Goal: Task Accomplishment & Management: Complete application form

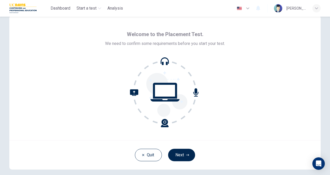
scroll to position [12, 0]
click at [184, 151] on button "Next" at bounding box center [181, 155] width 27 height 12
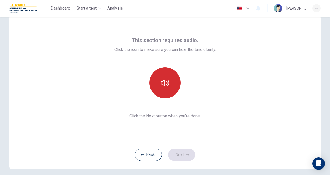
click at [166, 79] on icon "button" at bounding box center [165, 83] width 8 height 8
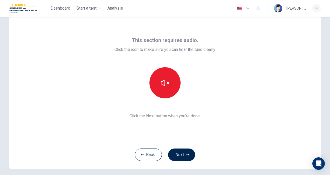
scroll to position [31, 0]
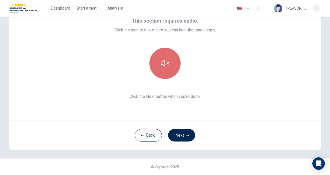
click at [169, 72] on button "button" at bounding box center [165, 63] width 31 height 31
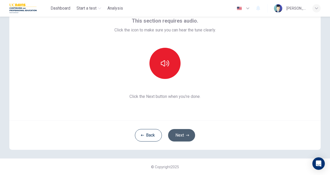
click at [184, 136] on button "Next" at bounding box center [181, 135] width 27 height 12
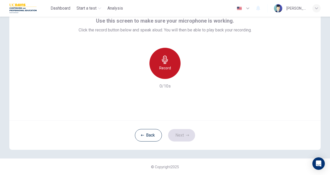
click at [174, 66] on div "Record" at bounding box center [165, 63] width 31 height 31
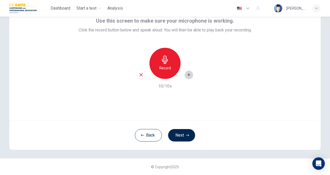
click at [187, 72] on icon "button" at bounding box center [188, 74] width 5 height 5
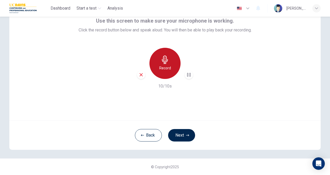
click at [168, 69] on h6 "Record" at bounding box center [165, 68] width 12 height 6
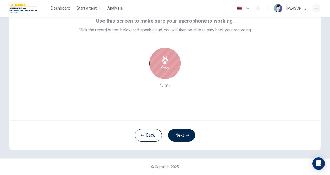
click at [168, 69] on div "Stop" at bounding box center [165, 63] width 31 height 31
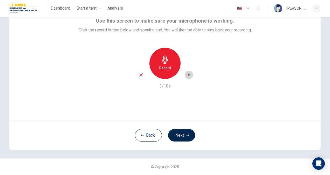
click at [190, 74] on icon "button" at bounding box center [188, 74] width 5 height 5
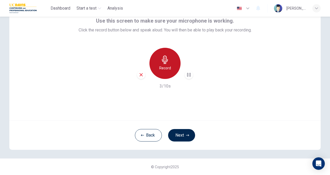
click at [168, 67] on h6 "Record" at bounding box center [165, 68] width 12 height 6
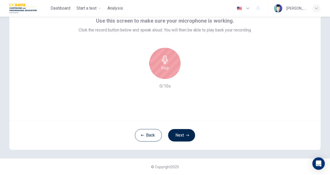
click at [168, 67] on div "Stop" at bounding box center [165, 63] width 31 height 31
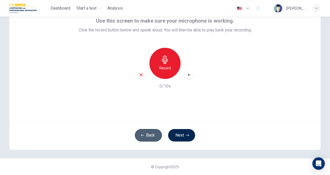
click at [152, 133] on button "Back" at bounding box center [148, 135] width 27 height 12
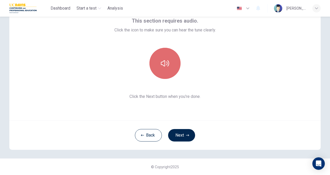
click at [169, 57] on button "button" at bounding box center [165, 63] width 31 height 31
click at [164, 63] on icon "button" at bounding box center [165, 63] width 8 height 8
click at [164, 63] on icon "button" at bounding box center [165, 63] width 8 height 6
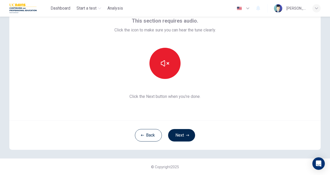
click at [218, 110] on div "This section requires audio. Click the icon to make sure you can hear the tune …" at bounding box center [165, 58] width 312 height 125
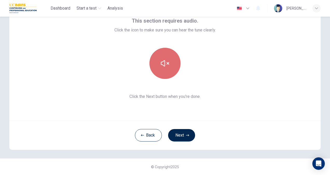
click at [161, 56] on button "button" at bounding box center [165, 63] width 31 height 31
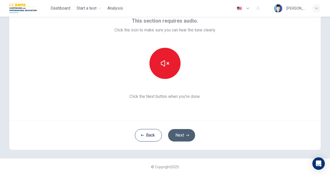
click at [183, 132] on button "Next" at bounding box center [181, 135] width 27 height 12
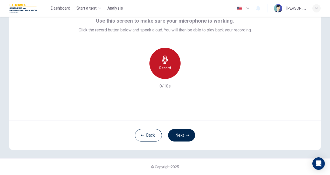
click at [154, 62] on div "Record" at bounding box center [165, 63] width 31 height 31
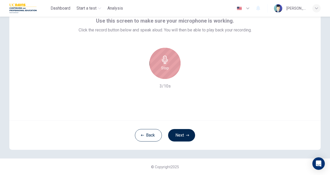
click at [154, 62] on div "Stop" at bounding box center [165, 63] width 31 height 31
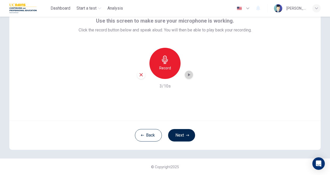
click at [186, 75] on icon "button" at bounding box center [188, 74] width 5 height 5
click at [188, 74] on icon "button" at bounding box center [189, 74] width 2 height 3
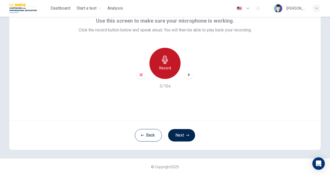
click at [167, 63] on icon "button" at bounding box center [165, 60] width 8 height 8
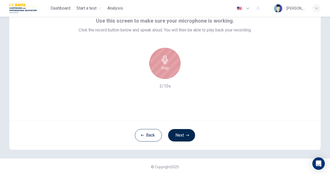
click at [167, 63] on icon "button" at bounding box center [165, 60] width 8 height 8
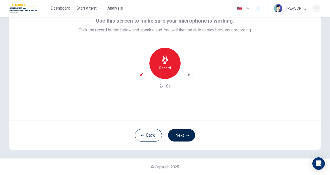
click at [186, 70] on div "Record" at bounding box center [165, 63] width 56 height 31
click at [187, 76] on icon "button" at bounding box center [188, 74] width 5 height 5
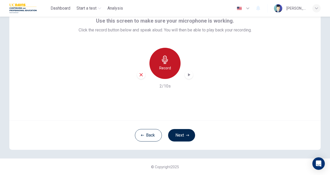
click at [167, 72] on div "Record" at bounding box center [165, 63] width 31 height 31
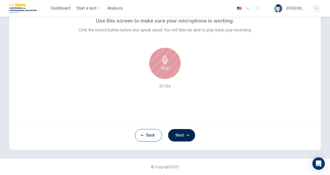
click at [167, 72] on div "Stop" at bounding box center [165, 63] width 31 height 31
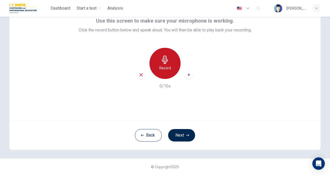
click at [167, 72] on div "Record" at bounding box center [165, 63] width 31 height 31
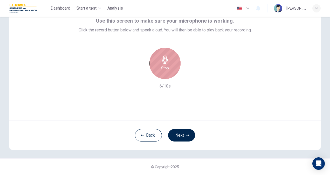
click at [167, 72] on div "Stop" at bounding box center [165, 63] width 31 height 31
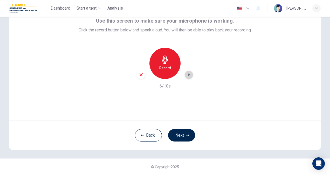
click at [189, 74] on icon "button" at bounding box center [188, 74] width 5 height 5
drag, startPoint x: 189, startPoint y: 74, endPoint x: 184, endPoint y: 78, distance: 6.3
drag, startPoint x: 184, startPoint y: 78, endPoint x: 138, endPoint y: 107, distance: 54.7
click at [138, 107] on div "Use this screen to make sure your microphone is working. Click the record butto…" at bounding box center [165, 58] width 312 height 125
click at [263, 56] on div "Use this screen to make sure your microphone is working. Click the record butto…" at bounding box center [165, 58] width 312 height 125
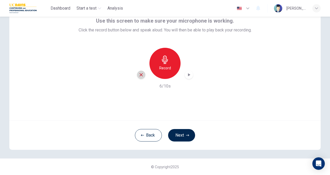
click at [140, 75] on icon "button" at bounding box center [141, 74] width 3 height 3
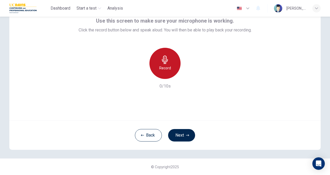
click at [167, 60] on icon "button" at bounding box center [165, 60] width 8 height 8
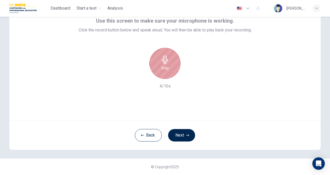
click at [167, 60] on icon "button" at bounding box center [165, 60] width 8 height 8
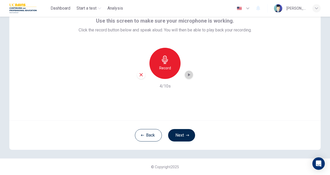
click at [190, 75] on icon "button" at bounding box center [188, 74] width 5 height 5
click at [186, 74] on icon "button" at bounding box center [188, 74] width 5 height 5
click at [140, 74] on icon "button" at bounding box center [141, 74] width 3 height 3
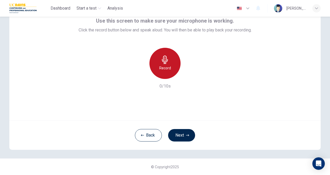
click at [157, 65] on div "Record" at bounding box center [165, 63] width 31 height 31
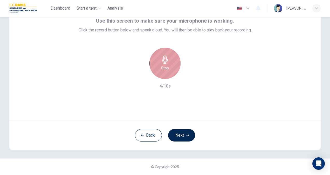
click at [157, 65] on div "Stop" at bounding box center [165, 63] width 31 height 31
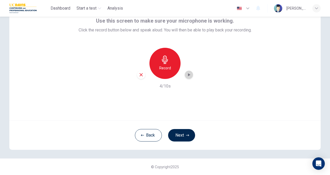
click at [186, 78] on div "button" at bounding box center [189, 75] width 8 height 8
click at [318, 167] on div "Open Intercom Messenger" at bounding box center [319, 164] width 14 height 14
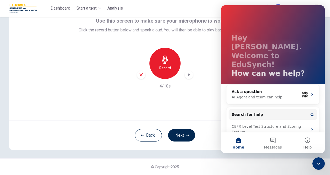
scroll to position [8, 0]
click at [205, 117] on div "Use this screen to make sure your microphone is working. Click the record butto…" at bounding box center [165, 58] width 312 height 125
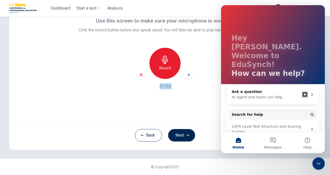
drag, startPoint x: 205, startPoint y: 117, endPoint x: 213, endPoint y: 157, distance: 40.8
click at [213, 157] on div "Use this screen to make sure your microphone is working. Click the record butto…" at bounding box center [165, 71] width 328 height 173
click at [319, 168] on div "Close Intercom Messenger" at bounding box center [319, 163] width 12 height 12
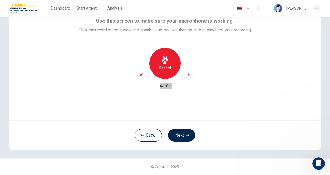
scroll to position [0, 0]
click at [268, 119] on div "Use this screen to make sure your microphone is working. Click the record butto…" at bounding box center [165, 58] width 312 height 125
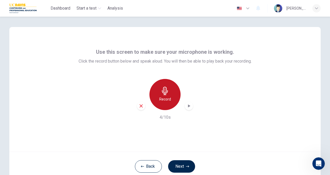
click at [164, 95] on icon "button" at bounding box center [165, 91] width 6 height 8
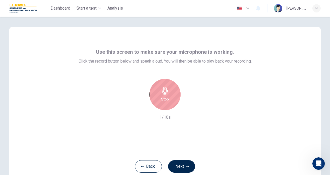
click at [164, 95] on icon "button" at bounding box center [165, 91] width 6 height 8
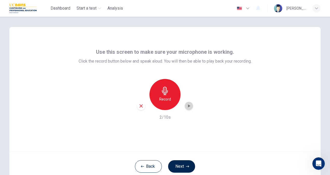
click at [189, 107] on icon "button" at bounding box center [188, 105] width 5 height 5
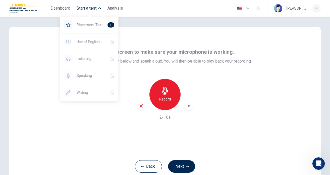
click at [99, 7] on icon "button" at bounding box center [99, 8] width 3 height 3
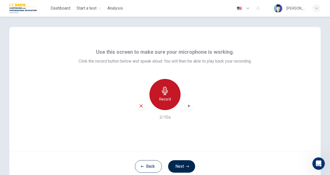
click at [167, 97] on h6 "Record" at bounding box center [165, 99] width 12 height 6
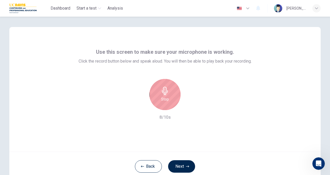
click at [174, 93] on div "Stop" at bounding box center [165, 94] width 31 height 31
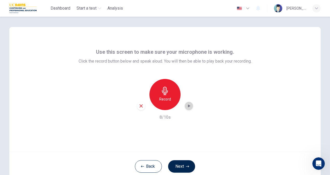
click at [188, 106] on icon "button" at bounding box center [188, 105] width 5 height 5
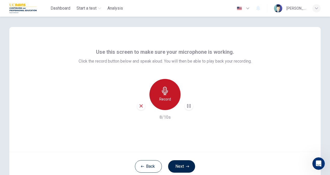
click at [174, 94] on div "Record" at bounding box center [165, 94] width 31 height 31
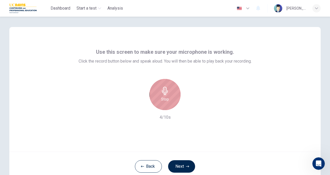
click at [174, 95] on div "Stop" at bounding box center [165, 94] width 31 height 31
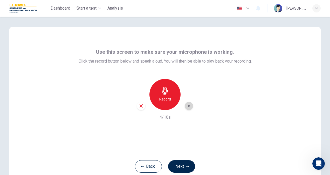
click at [186, 104] on icon "button" at bounding box center [188, 105] width 5 height 5
click at [147, 164] on button "Back" at bounding box center [148, 166] width 27 height 12
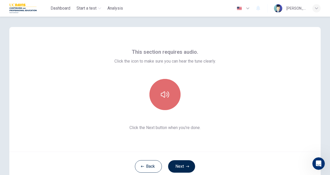
click at [168, 101] on button "button" at bounding box center [165, 94] width 31 height 31
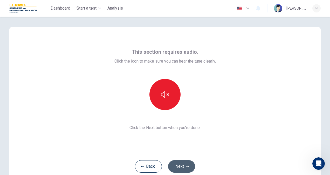
click at [186, 165] on icon "button" at bounding box center [187, 166] width 3 height 3
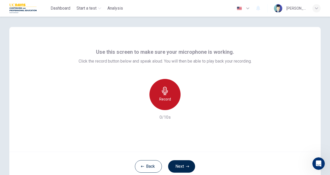
click at [167, 97] on h6 "Record" at bounding box center [165, 99] width 12 height 6
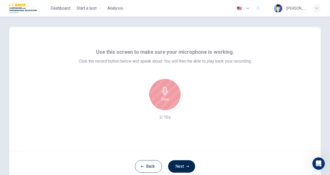
click at [167, 97] on h6 "Stop" at bounding box center [165, 99] width 8 height 6
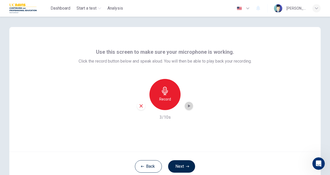
click at [188, 107] on icon "button" at bounding box center [189, 105] width 2 height 3
click at [187, 105] on icon "button" at bounding box center [188, 105] width 5 height 5
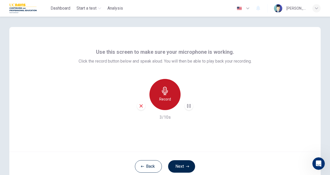
click at [166, 91] on icon "button" at bounding box center [165, 91] width 6 height 8
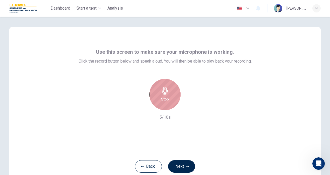
click at [166, 91] on icon "button" at bounding box center [165, 91] width 6 height 8
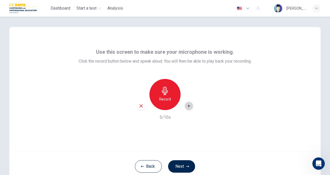
click at [188, 106] on icon "button" at bounding box center [189, 105] width 2 height 3
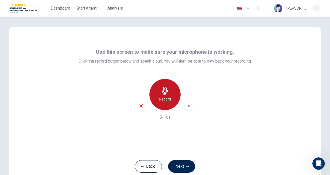
click at [159, 97] on h6 "Record" at bounding box center [165, 99] width 12 height 6
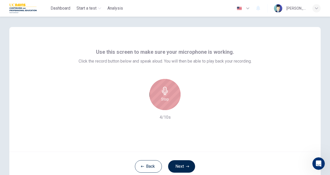
click at [159, 97] on div "Stop" at bounding box center [165, 94] width 31 height 31
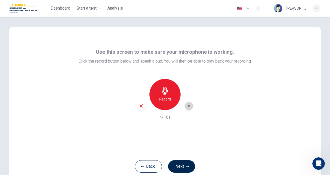
click at [185, 104] on div "button" at bounding box center [189, 106] width 8 height 8
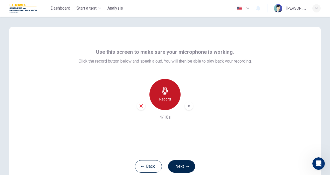
click at [171, 99] on div "Record" at bounding box center [165, 94] width 31 height 31
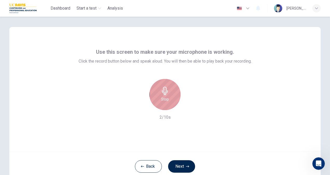
click at [171, 99] on div "Stop" at bounding box center [165, 94] width 31 height 31
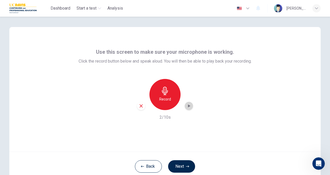
click at [188, 103] on div "button" at bounding box center [189, 106] width 8 height 8
click at [233, 88] on div "Record 2/10s" at bounding box center [165, 100] width 173 height 42
click at [188, 105] on icon "button" at bounding box center [189, 105] width 2 height 3
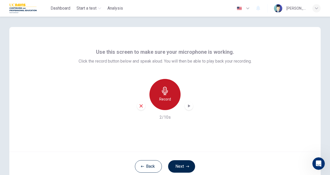
click at [167, 97] on h6 "Record" at bounding box center [165, 99] width 12 height 6
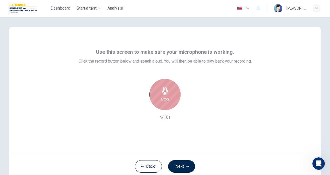
click at [167, 97] on h6 "Stop" at bounding box center [165, 99] width 8 height 6
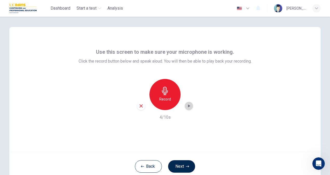
click at [189, 105] on icon "button" at bounding box center [188, 105] width 5 height 5
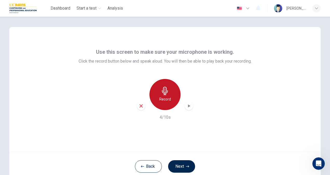
click at [162, 92] on icon "button" at bounding box center [165, 91] width 8 height 8
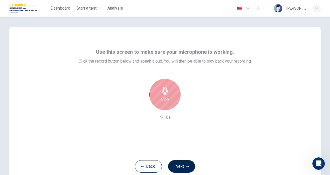
click at [171, 95] on div "Stop" at bounding box center [165, 94] width 31 height 31
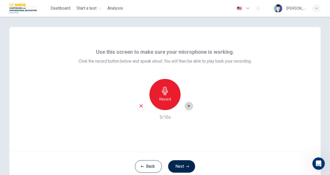
click at [191, 107] on div "button" at bounding box center [189, 106] width 8 height 8
click at [228, 72] on div "Use this screen to make sure your microphone is working. Click the record butto…" at bounding box center [165, 84] width 173 height 73
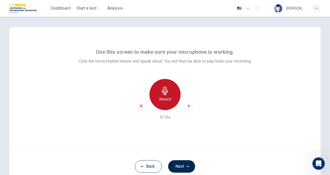
click at [163, 100] on h6 "Record" at bounding box center [165, 99] width 12 height 6
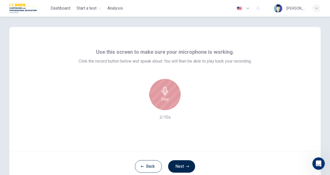
click at [163, 100] on h6 "Stop" at bounding box center [165, 99] width 8 height 6
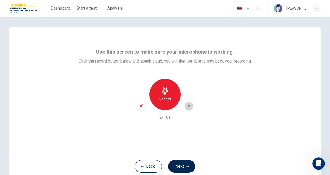
click at [188, 104] on icon "button" at bounding box center [188, 105] width 5 height 5
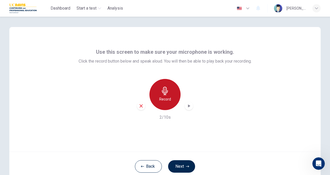
click at [164, 93] on icon "button" at bounding box center [165, 91] width 6 height 8
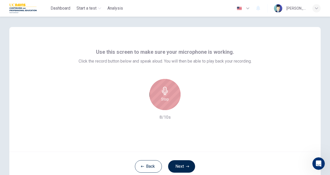
click at [164, 93] on icon "button" at bounding box center [165, 91] width 6 height 8
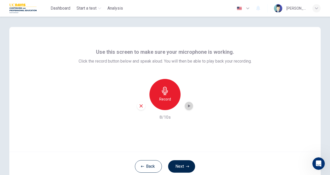
click at [186, 106] on icon "button" at bounding box center [188, 105] width 5 height 5
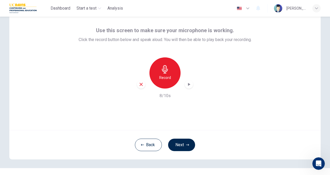
scroll to position [25, 0]
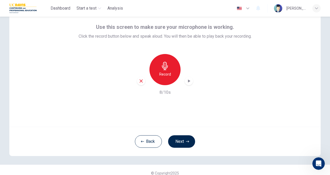
click at [247, 74] on div "Record 8/10s" at bounding box center [165, 75] width 173 height 42
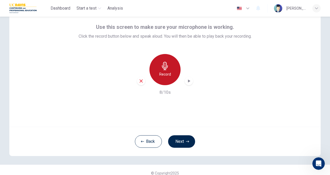
click at [154, 70] on div "Record" at bounding box center [165, 69] width 31 height 31
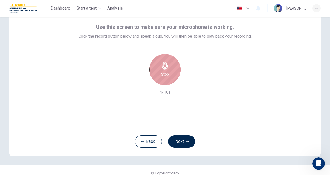
click at [154, 70] on div "Stop" at bounding box center [165, 69] width 31 height 31
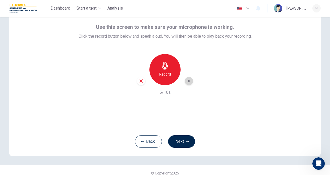
click at [186, 79] on icon "button" at bounding box center [188, 80] width 5 height 5
click at [238, 75] on div "Record 5/10s" at bounding box center [165, 75] width 173 height 42
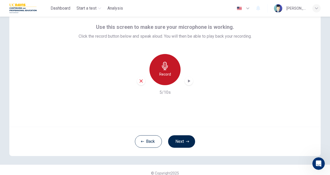
click at [172, 72] on div "Record" at bounding box center [165, 69] width 31 height 31
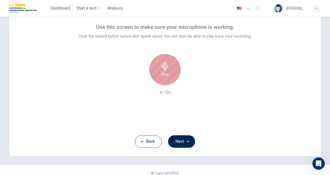
click at [163, 74] on h6 "Stop" at bounding box center [165, 74] width 8 height 6
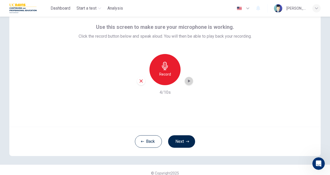
click at [190, 77] on div "button" at bounding box center [189, 81] width 8 height 8
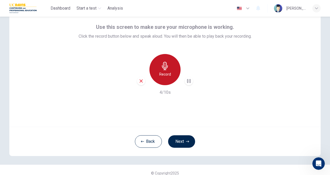
click at [168, 74] on h6 "Record" at bounding box center [165, 74] width 12 height 6
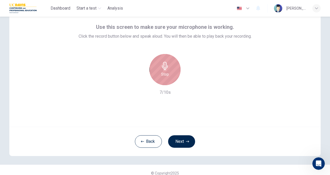
click at [169, 74] on div "Stop" at bounding box center [165, 69] width 31 height 31
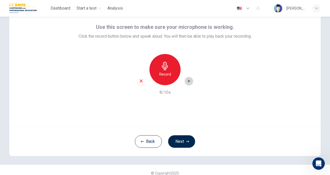
click at [188, 80] on icon "button" at bounding box center [189, 80] width 2 height 3
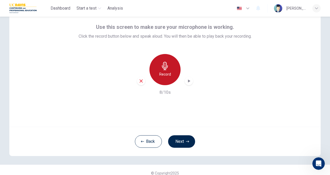
click at [159, 68] on div "Record" at bounding box center [165, 69] width 31 height 31
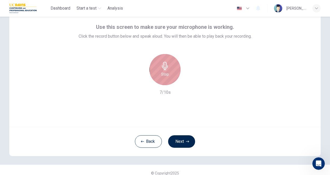
click at [159, 68] on div "Stop" at bounding box center [165, 69] width 31 height 31
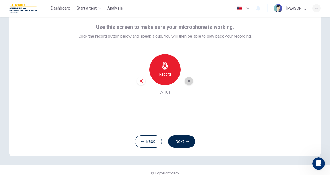
click at [188, 80] on icon "button" at bounding box center [189, 80] width 2 height 3
click at [222, 72] on div "Record 7/10s" at bounding box center [165, 75] width 173 height 42
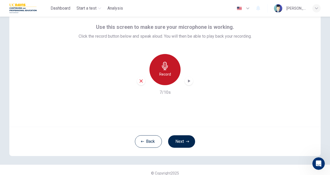
click at [160, 75] on h6 "Record" at bounding box center [165, 74] width 12 height 6
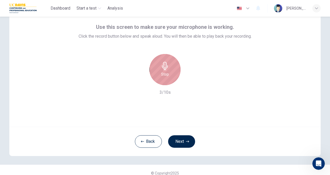
click at [161, 75] on h6 "Stop" at bounding box center [165, 74] width 8 height 6
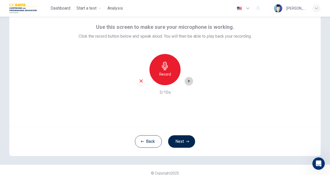
click at [188, 82] on icon "button" at bounding box center [189, 80] width 2 height 3
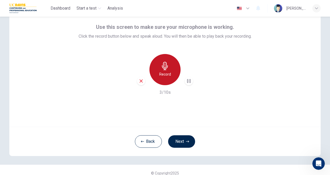
click at [161, 69] on icon "button" at bounding box center [165, 66] width 8 height 8
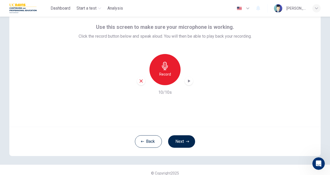
click at [245, 54] on div "Use this screen to make sure your microphone is working. Click the record butto…" at bounding box center [165, 59] width 173 height 73
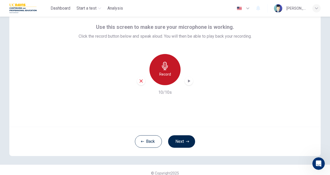
click at [166, 71] on h6 "Record" at bounding box center [165, 74] width 12 height 6
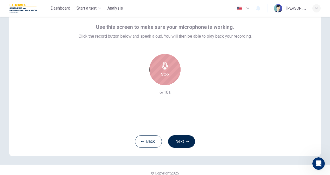
click at [166, 71] on h6 "Stop" at bounding box center [165, 74] width 8 height 6
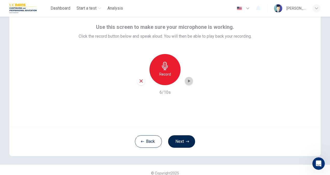
click at [189, 82] on icon "button" at bounding box center [188, 80] width 5 height 5
click at [190, 81] on icon "button" at bounding box center [188, 80] width 5 height 5
click at [232, 69] on div "Record 6/10s" at bounding box center [165, 75] width 173 height 42
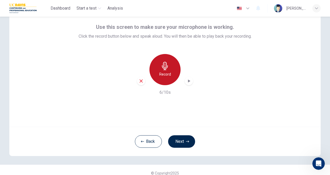
click at [179, 68] on div "Record" at bounding box center [165, 69] width 31 height 31
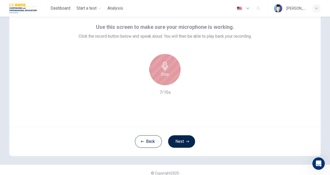
click at [171, 66] on div "Stop" at bounding box center [165, 69] width 31 height 31
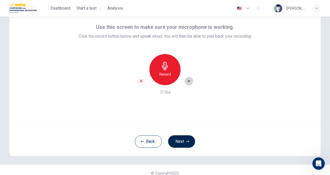
click at [188, 80] on icon "button" at bounding box center [189, 80] width 2 height 3
click at [141, 81] on icon "button" at bounding box center [141, 81] width 5 height 5
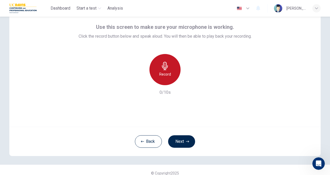
click at [164, 72] on h6 "Record" at bounding box center [165, 74] width 12 height 6
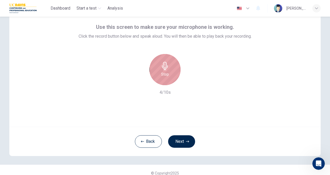
click at [164, 72] on h6 "Stop" at bounding box center [165, 74] width 8 height 6
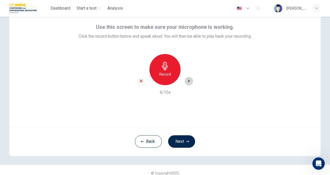
click at [189, 81] on icon "button" at bounding box center [188, 80] width 5 height 5
click at [186, 142] on icon "button" at bounding box center [187, 141] width 3 height 3
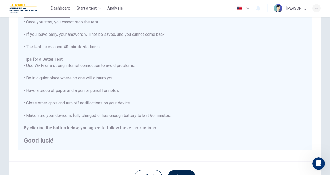
scroll to position [97, 0]
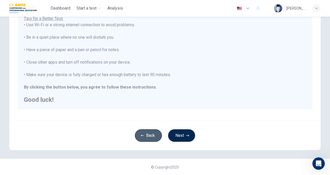
click at [152, 136] on button "Back" at bounding box center [148, 135] width 27 height 12
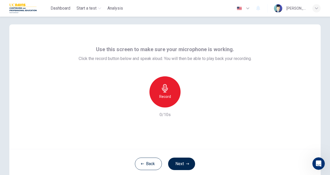
scroll to position [0, 0]
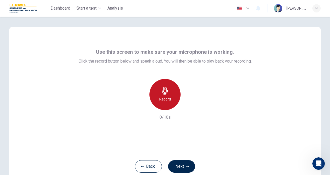
click at [165, 93] on icon "button" at bounding box center [165, 91] width 8 height 8
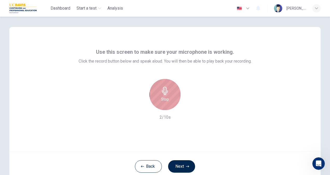
click at [165, 93] on icon "button" at bounding box center [165, 91] width 8 height 8
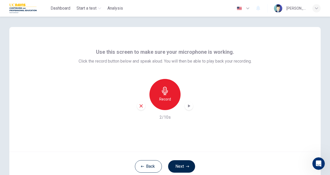
click at [227, 92] on div "Record 2/10s" at bounding box center [165, 100] width 173 height 42
click at [229, 119] on div "Record 2/10s" at bounding box center [165, 100] width 173 height 42
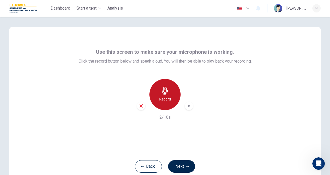
click at [168, 91] on div "Record" at bounding box center [165, 94] width 31 height 31
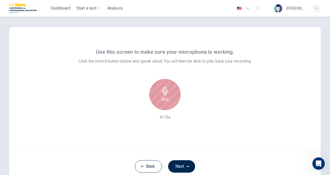
click at [168, 91] on div "Stop" at bounding box center [165, 94] width 31 height 31
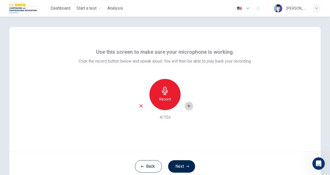
click at [189, 107] on icon "button" at bounding box center [188, 105] width 5 height 5
click at [230, 120] on div "Record 4/10s" at bounding box center [165, 100] width 173 height 42
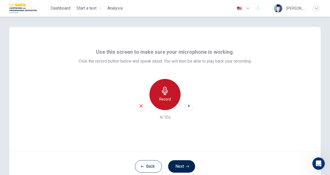
click at [164, 96] on div "Record" at bounding box center [165, 94] width 31 height 31
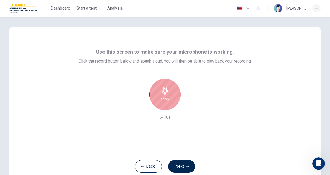
click at [164, 96] on div "Stop" at bounding box center [165, 94] width 31 height 31
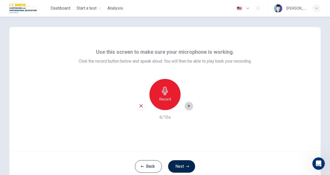
click at [187, 104] on icon "button" at bounding box center [188, 105] width 5 height 5
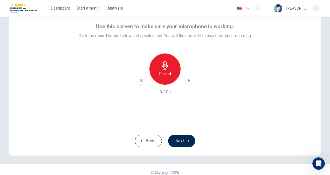
scroll to position [31, 0]
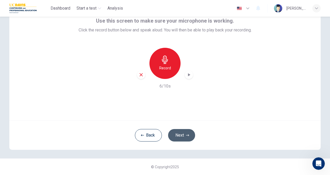
click at [186, 136] on icon "button" at bounding box center [187, 135] width 3 height 3
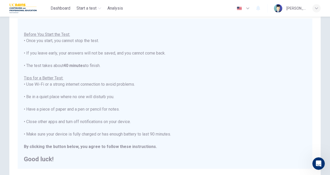
scroll to position [97, 0]
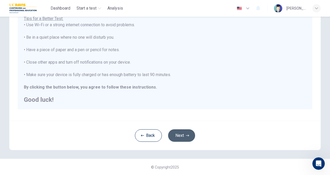
click at [186, 136] on icon "button" at bounding box center [187, 135] width 3 height 3
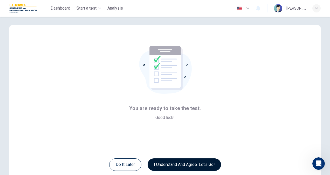
scroll to position [1, 0]
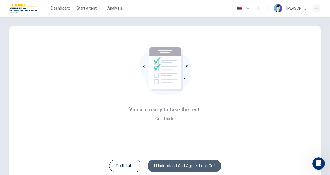
click at [187, 169] on button "I understand and agree. Let’s go!" at bounding box center [184, 166] width 73 height 12
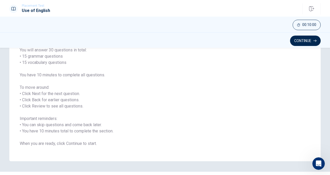
scroll to position [44, 0]
click at [301, 38] on button "Continue" at bounding box center [305, 41] width 31 height 10
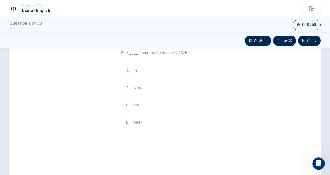
scroll to position [43, 0]
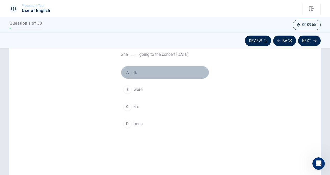
click at [126, 72] on div "A" at bounding box center [127, 72] width 8 height 8
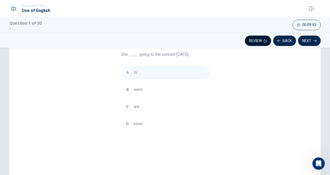
click at [251, 40] on button "Review" at bounding box center [258, 41] width 26 height 10
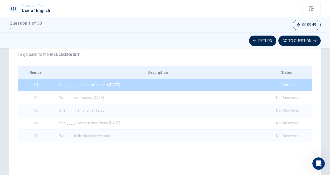
scroll to position [91, 0]
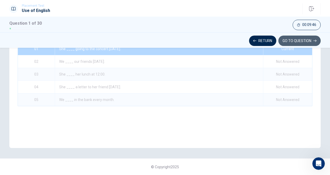
click at [295, 37] on button "GO TO QUESTION" at bounding box center [300, 41] width 42 height 10
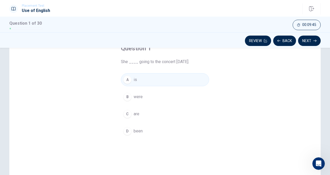
scroll to position [35, 0]
click at [128, 78] on div "A" at bounding box center [127, 80] width 8 height 8
click at [260, 41] on button "Review" at bounding box center [258, 41] width 26 height 10
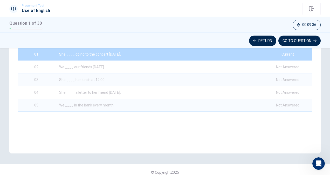
scroll to position [91, 0]
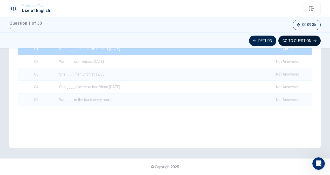
click at [294, 40] on button "GO TO QUESTION" at bounding box center [300, 41] width 42 height 10
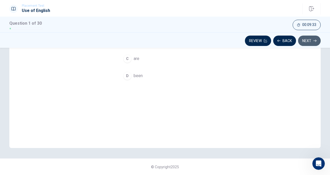
click at [305, 40] on button "Next" at bounding box center [309, 41] width 23 height 10
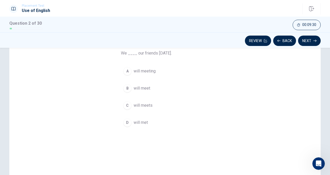
scroll to position [42, 0]
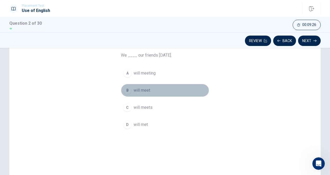
click at [139, 91] on span "will meet" at bounding box center [142, 90] width 17 height 6
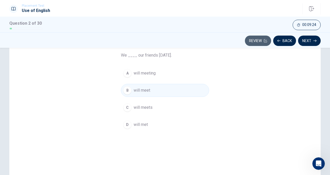
click at [261, 42] on button "Review" at bounding box center [258, 41] width 26 height 10
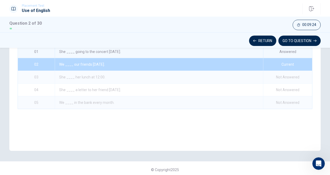
scroll to position [91, 0]
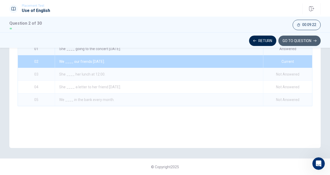
click at [306, 38] on button "GO TO QUESTION" at bounding box center [300, 41] width 42 height 10
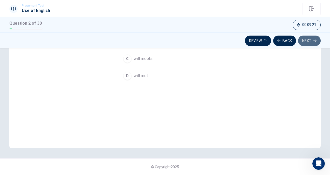
click at [306, 38] on button "Next" at bounding box center [309, 41] width 23 height 10
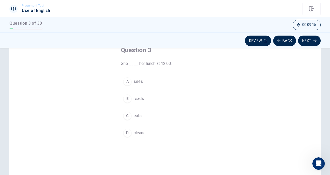
scroll to position [33, 0]
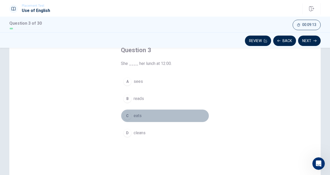
click at [127, 114] on div "C" at bounding box center [127, 116] width 8 height 8
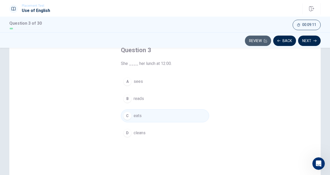
click at [259, 37] on button "Review" at bounding box center [258, 41] width 26 height 10
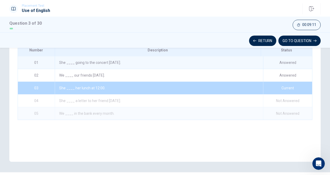
scroll to position [91, 0]
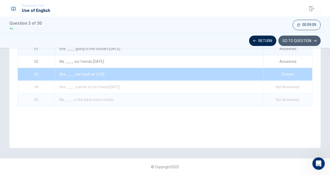
click at [313, 36] on button "GO TO QUESTION" at bounding box center [300, 41] width 42 height 10
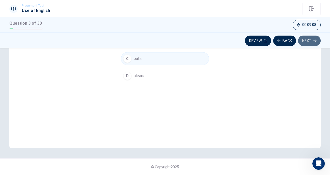
click at [313, 36] on button "Next" at bounding box center [309, 41] width 23 height 10
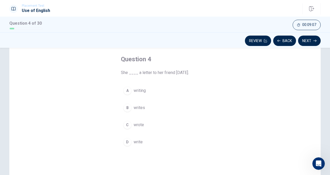
scroll to position [24, 0]
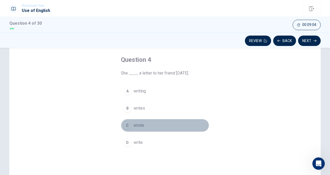
click at [125, 128] on div "C" at bounding box center [127, 125] width 8 height 8
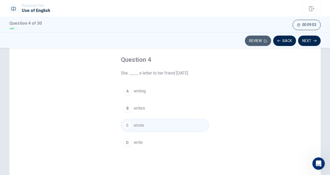
click at [259, 43] on button "Review" at bounding box center [258, 41] width 26 height 10
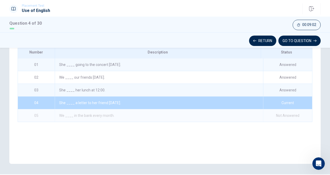
scroll to position [91, 0]
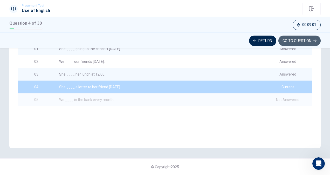
click at [300, 37] on button "GO TO QUESTION" at bounding box center [300, 41] width 42 height 10
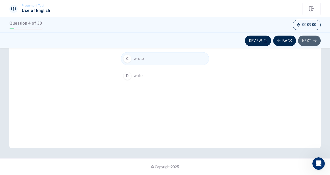
click at [306, 38] on button "Next" at bounding box center [309, 41] width 23 height 10
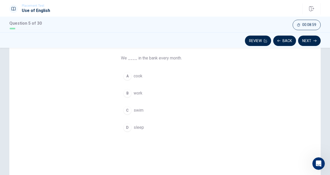
scroll to position [38, 0]
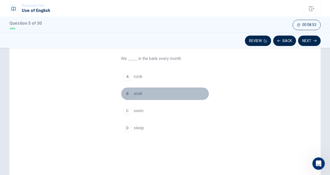
click at [126, 90] on div "B" at bounding box center [127, 94] width 8 height 8
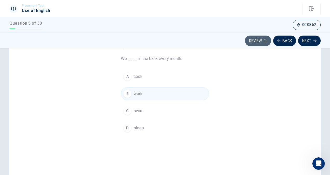
click at [259, 37] on button "Review" at bounding box center [258, 41] width 26 height 10
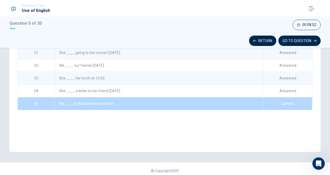
scroll to position [91, 0]
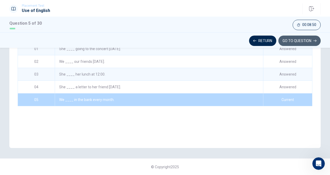
click at [308, 42] on button "GO TO QUESTION" at bounding box center [300, 41] width 42 height 10
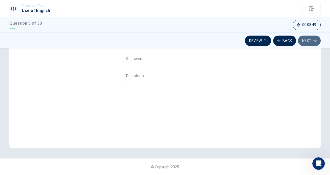
click at [308, 42] on button "Next" at bounding box center [309, 41] width 23 height 10
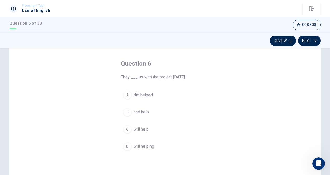
scroll to position [31, 0]
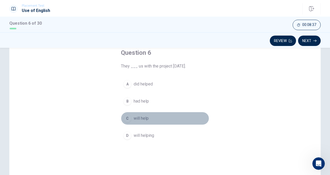
click at [126, 118] on div "C" at bounding box center [127, 118] width 8 height 8
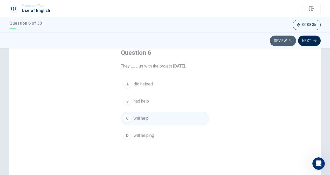
click at [286, 39] on button "Review" at bounding box center [283, 41] width 26 height 10
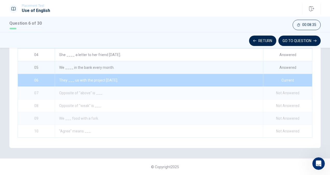
scroll to position [118, 0]
click at [309, 38] on button "GO TO QUESTION" at bounding box center [300, 41] width 42 height 10
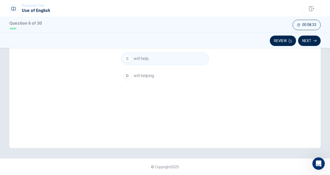
scroll to position [91, 0]
click at [311, 41] on button "Next" at bounding box center [309, 41] width 23 height 10
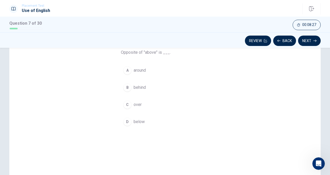
scroll to position [45, 0]
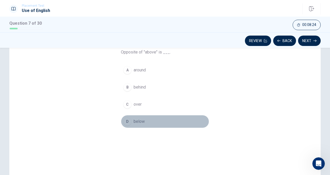
click at [124, 122] on div "D" at bounding box center [127, 121] width 8 height 8
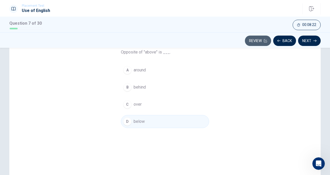
click at [259, 44] on button "Review" at bounding box center [258, 41] width 26 height 10
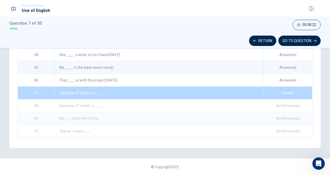
scroll to position [118, 0]
click at [306, 39] on button "GO TO QUESTION" at bounding box center [300, 41] width 42 height 10
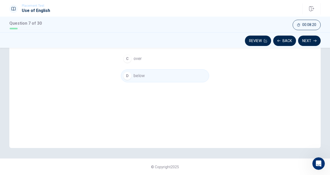
scroll to position [91, 0]
click at [306, 39] on button "Next" at bounding box center [309, 41] width 23 height 10
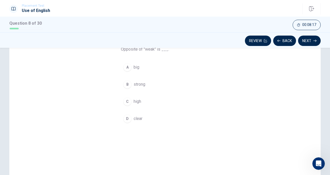
scroll to position [48, 0]
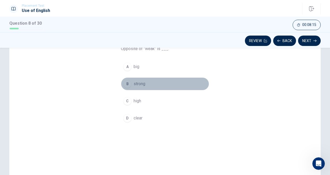
click at [146, 87] on button "B strong" at bounding box center [165, 83] width 88 height 13
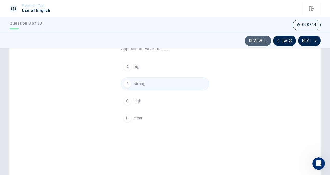
click at [262, 36] on button "Review" at bounding box center [258, 41] width 26 height 10
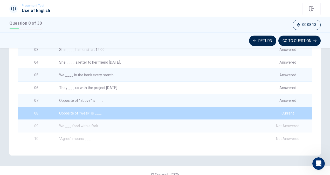
scroll to position [118, 0]
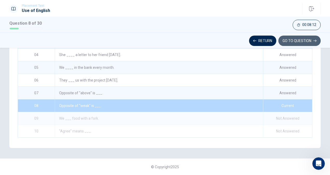
click at [301, 41] on button "GO TO QUESTION" at bounding box center [300, 41] width 42 height 10
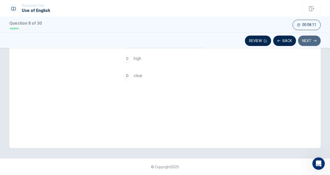
click at [301, 41] on button "Next" at bounding box center [309, 41] width 23 height 10
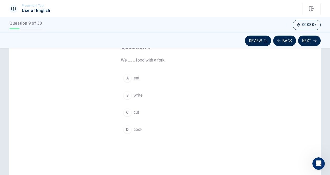
scroll to position [37, 0]
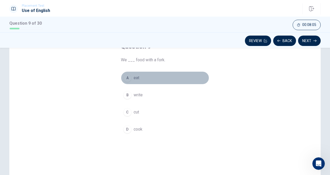
click at [124, 78] on div "A" at bounding box center [127, 78] width 8 height 8
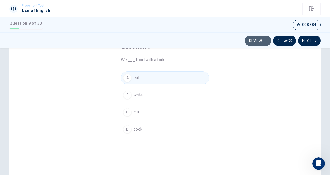
click at [256, 39] on button "Review" at bounding box center [258, 41] width 26 height 10
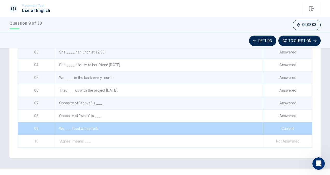
scroll to position [118, 0]
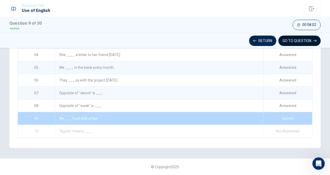
click at [313, 41] on button "GO TO QUESTION" at bounding box center [300, 41] width 42 height 10
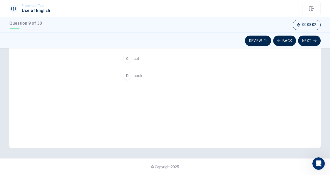
scroll to position [91, 0]
click at [313, 41] on button "Next" at bounding box center [309, 41] width 23 height 10
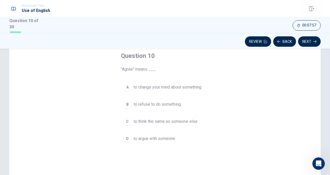
scroll to position [41, 0]
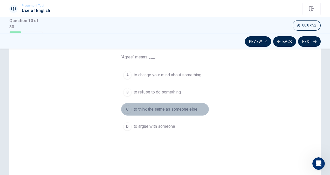
click at [183, 107] on span "to think the same as someone else" at bounding box center [166, 109] width 64 height 6
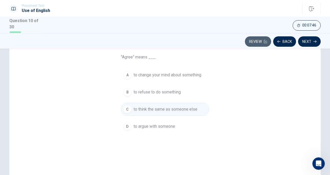
click at [253, 44] on button "Review" at bounding box center [258, 41] width 26 height 10
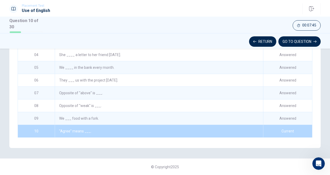
scroll to position [118, 0]
click at [317, 38] on button "GO TO QUESTION" at bounding box center [300, 41] width 42 height 10
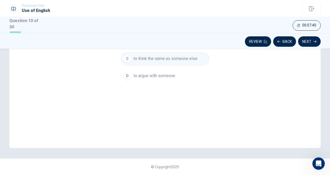
scroll to position [91, 0]
click at [317, 38] on button "Next" at bounding box center [309, 41] width 23 height 10
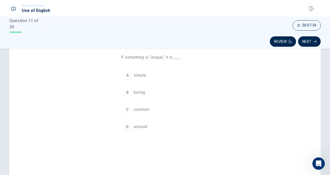
scroll to position [41, 0]
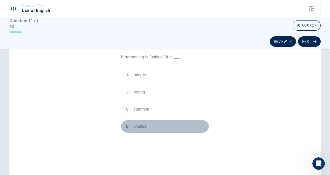
click at [124, 122] on div "D" at bounding box center [127, 126] width 8 height 8
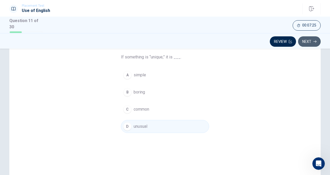
click at [305, 41] on button "Next" at bounding box center [309, 41] width 23 height 10
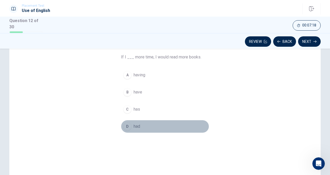
click at [129, 121] on button "D had" at bounding box center [165, 126] width 88 height 13
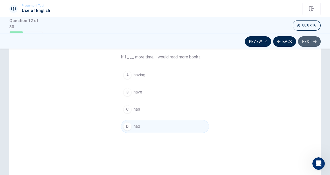
click at [308, 38] on button "Next" at bounding box center [309, 41] width 23 height 10
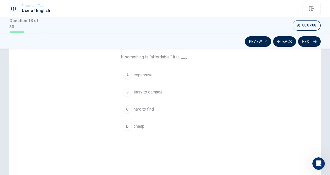
click at [127, 126] on div "D" at bounding box center [127, 126] width 8 height 8
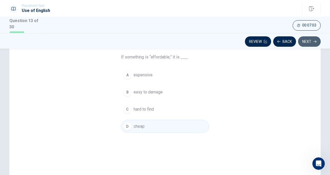
click at [307, 44] on button "Next" at bounding box center [309, 41] width 23 height 10
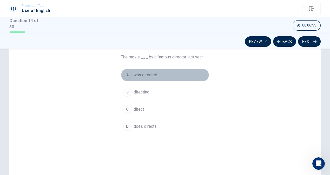
click at [126, 77] on div "A" at bounding box center [127, 75] width 8 height 8
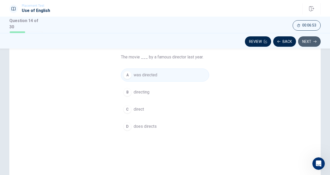
click at [311, 37] on button "Next" at bounding box center [309, 41] width 23 height 10
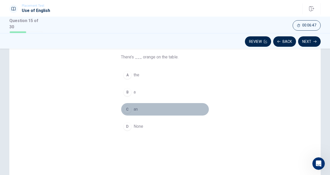
click at [127, 113] on button "C an" at bounding box center [165, 109] width 88 height 13
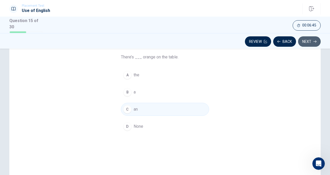
click at [312, 39] on button "Next" at bounding box center [309, 41] width 23 height 10
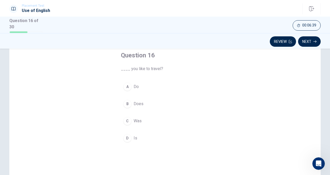
scroll to position [28, 0]
click at [128, 89] on div "A" at bounding box center [127, 88] width 8 height 8
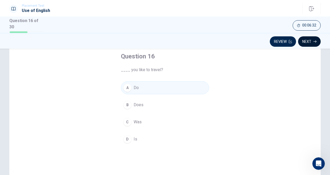
click at [312, 39] on button "Next" at bounding box center [309, 41] width 23 height 10
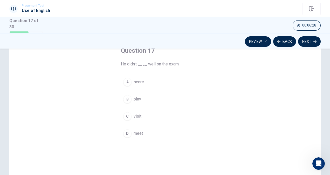
scroll to position [32, 0]
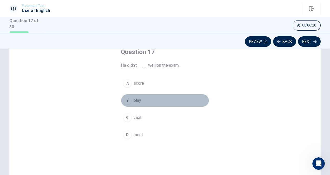
click at [126, 102] on div "B" at bounding box center [127, 100] width 8 height 8
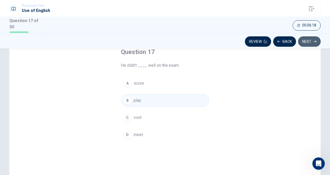
click at [311, 41] on button "Next" at bounding box center [309, 41] width 23 height 10
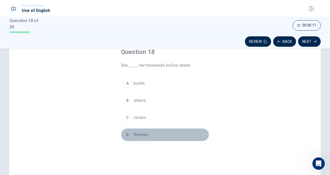
click at [126, 131] on div "D" at bounding box center [127, 135] width 8 height 8
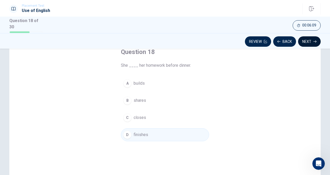
click at [308, 40] on button "Next" at bounding box center [309, 41] width 23 height 10
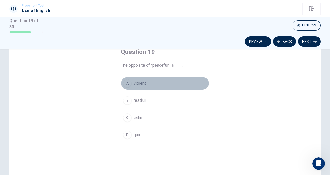
click at [128, 83] on div "A" at bounding box center [127, 83] width 8 height 8
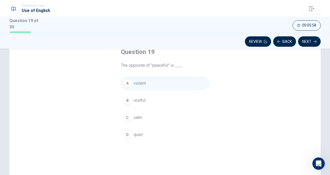
click at [312, 35] on div "Review Back Next" at bounding box center [165, 41] width 330 height 16
click at [307, 42] on button "Next" at bounding box center [309, 41] width 23 height 10
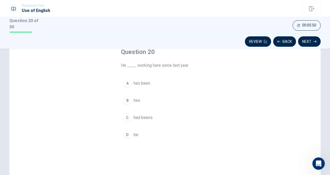
click at [125, 82] on div "A" at bounding box center [127, 83] width 8 height 8
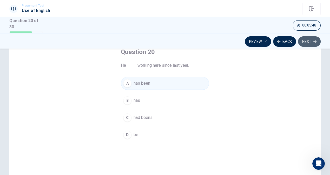
click at [309, 37] on button "Next" at bounding box center [309, 41] width 23 height 10
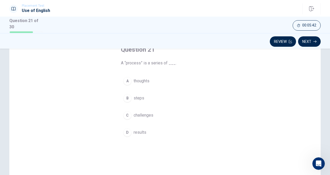
scroll to position [33, 0]
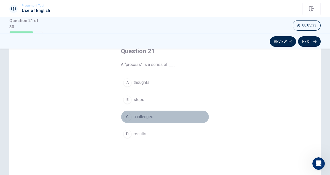
click at [127, 118] on div "C" at bounding box center [127, 117] width 8 height 8
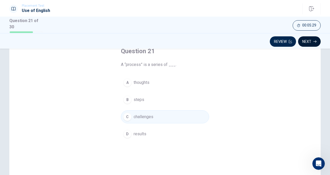
click at [310, 38] on button "Next" at bounding box center [309, 41] width 23 height 10
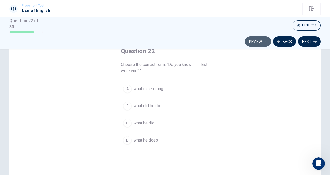
click at [254, 41] on button "Review" at bounding box center [258, 41] width 26 height 10
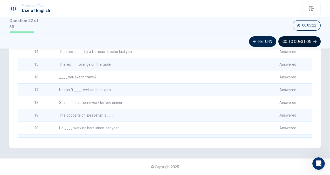
scroll to position [141, 0]
click at [295, 37] on button "GO TO QUESTION" at bounding box center [300, 41] width 42 height 10
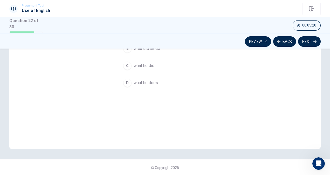
scroll to position [28, 0]
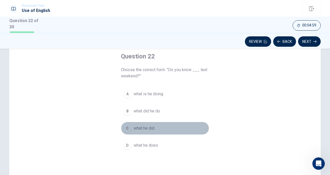
click at [146, 127] on span "what he did" at bounding box center [144, 128] width 21 height 6
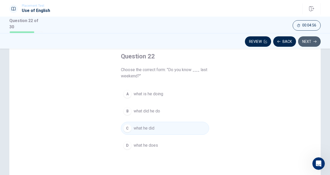
click at [306, 38] on button "Next" at bounding box center [309, 41] width 23 height 10
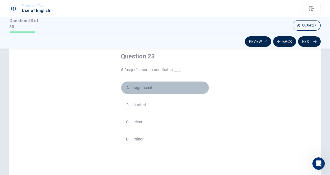
click at [147, 86] on span "significant" at bounding box center [143, 88] width 19 height 6
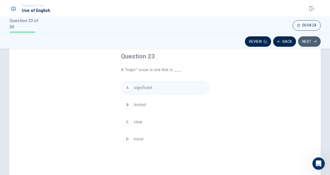
click at [313, 40] on button "Next" at bounding box center [309, 41] width 23 height 10
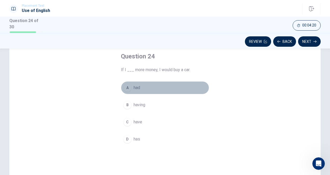
click at [130, 85] on button "A had" at bounding box center [165, 87] width 88 height 13
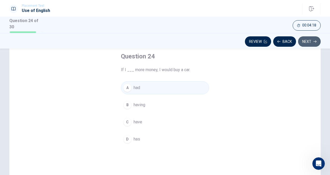
click at [311, 40] on button "Next" at bounding box center [309, 41] width 23 height 10
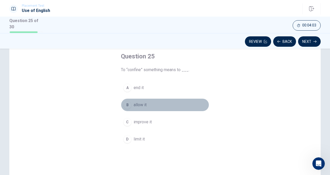
click at [139, 104] on span "allow it" at bounding box center [140, 105] width 13 height 6
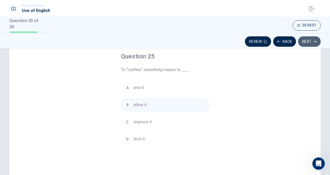
click at [309, 38] on button "Next" at bounding box center [309, 41] width 23 height 10
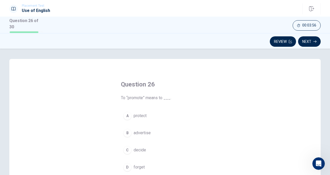
scroll to position [38, 0]
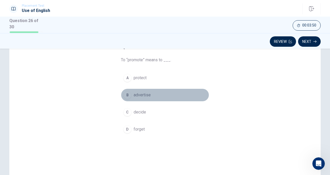
click at [127, 92] on div "B" at bounding box center [127, 95] width 8 height 8
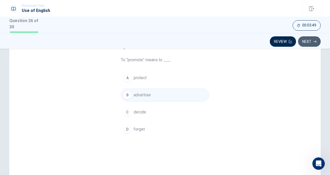
click at [312, 39] on button "Next" at bounding box center [309, 41] width 23 height 10
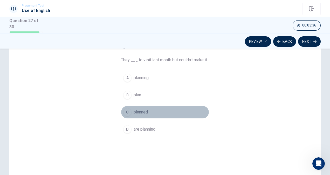
click at [137, 109] on span "planned" at bounding box center [141, 112] width 14 height 6
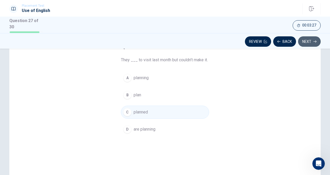
click at [305, 39] on button "Next" at bounding box center [309, 41] width 23 height 10
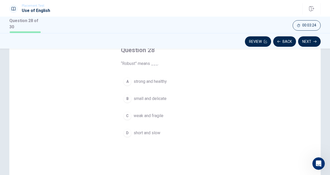
scroll to position [35, 0]
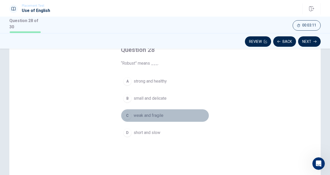
click at [156, 113] on span "weak and fragile" at bounding box center [149, 115] width 30 height 6
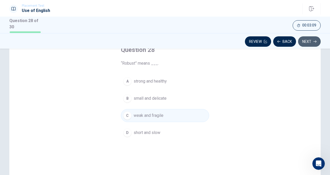
click at [311, 40] on button "Next" at bounding box center [309, 41] width 23 height 10
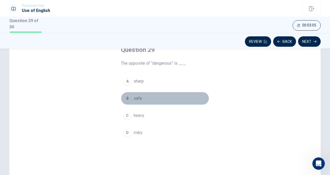
click at [138, 96] on span "safe" at bounding box center [138, 98] width 8 height 6
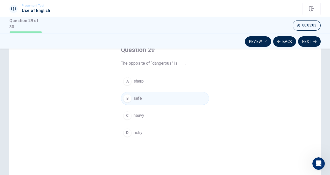
click at [311, 35] on div "Review Back Next" at bounding box center [165, 41] width 330 height 16
click at [309, 41] on button "Next" at bounding box center [309, 41] width 23 height 10
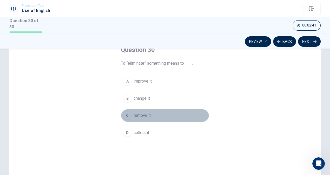
click at [146, 110] on button "C remove it" at bounding box center [165, 115] width 88 height 13
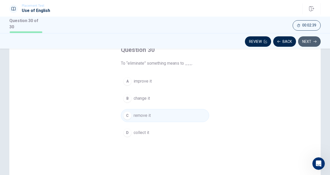
click at [303, 42] on button "Next" at bounding box center [309, 41] width 23 height 10
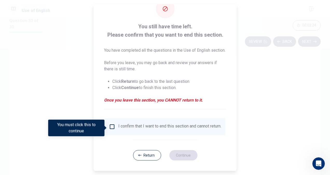
scroll to position [22, 0]
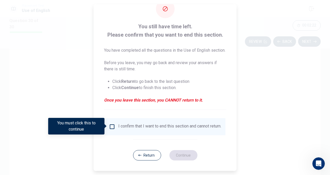
click at [125, 124] on div "I confirm that I want to end this section and cannot return." at bounding box center [169, 127] width 103 height 6
click at [110, 128] on input "You must click this to continue" at bounding box center [112, 127] width 6 height 6
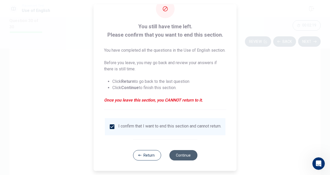
click at [178, 156] on button "Continue" at bounding box center [183, 155] width 28 height 10
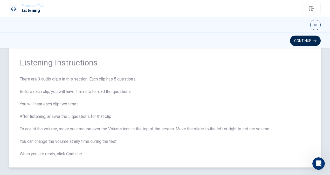
scroll to position [31, 0]
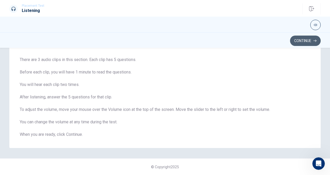
click at [311, 43] on button "Continue" at bounding box center [305, 41] width 31 height 10
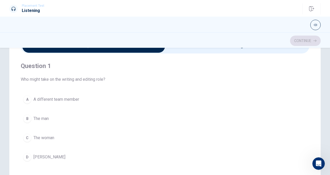
click at [311, 43] on div "Continue" at bounding box center [165, 41] width 312 height 10
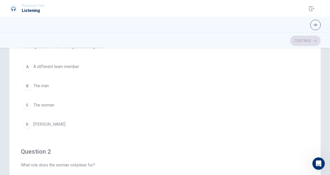
scroll to position [30, 0]
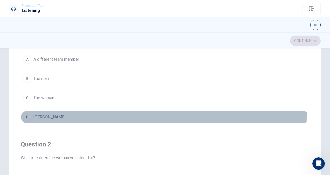
click at [34, 114] on span "[PERSON_NAME]" at bounding box center [49, 117] width 32 height 6
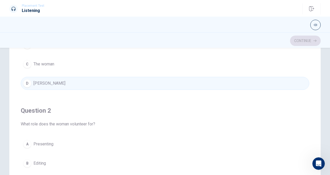
scroll to position [53, 0]
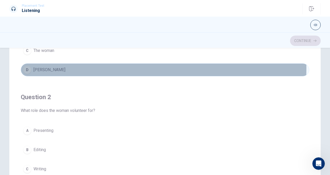
click at [46, 68] on button "D [PERSON_NAME]" at bounding box center [165, 69] width 289 height 13
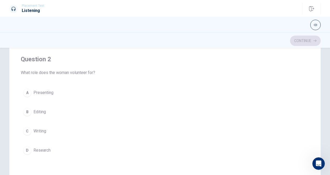
scroll to position [95, 0]
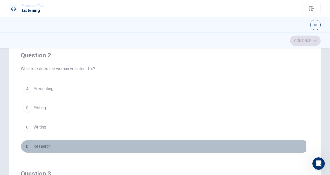
click at [25, 145] on div "D" at bounding box center [27, 146] width 8 height 8
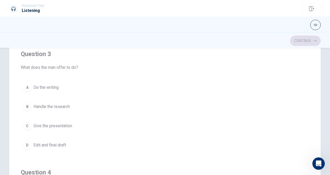
scroll to position [225, 0]
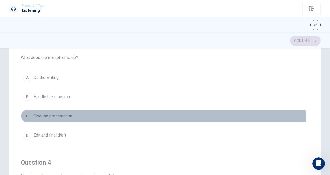
click at [28, 113] on div "C" at bounding box center [27, 116] width 8 height 8
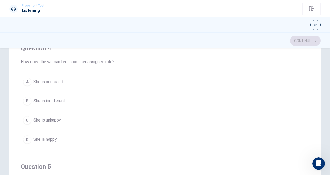
scroll to position [339, 0]
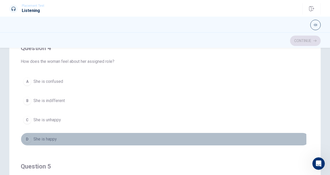
click at [26, 138] on div "D" at bounding box center [27, 139] width 8 height 8
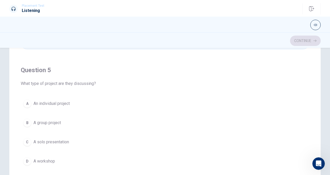
scroll to position [83, 0]
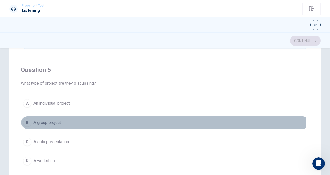
click at [23, 118] on div "B" at bounding box center [27, 122] width 8 height 8
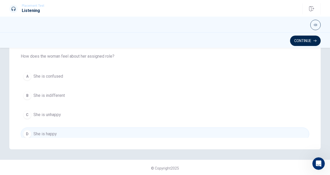
scroll to position [292, 0]
click at [309, 38] on button "Continue" at bounding box center [305, 41] width 31 height 10
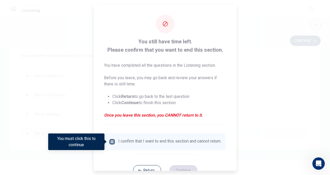
click at [112, 142] on input "You must click this to continue" at bounding box center [112, 142] width 6 height 6
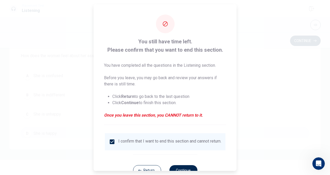
scroll to position [19, 0]
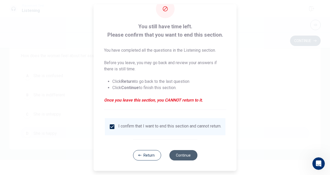
click at [176, 155] on button "Continue" at bounding box center [183, 155] width 28 height 10
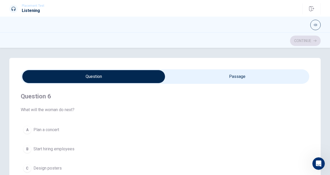
scroll to position [0, 0]
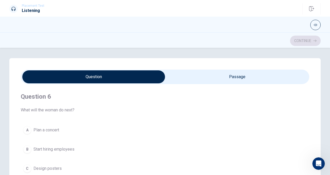
click at [174, 74] on input "checkbox" at bounding box center [93, 76] width 433 height 13
checkbox input "true"
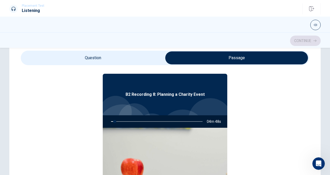
scroll to position [16, 0]
type input "4"
click at [93, 56] on input "checkbox" at bounding box center [236, 57] width 433 height 13
checkbox input "false"
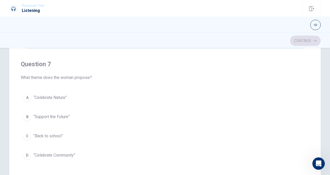
scroll to position [115, 0]
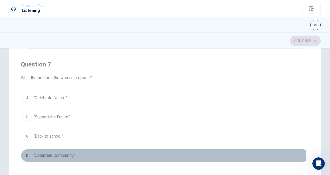
click at [25, 154] on div "D" at bounding box center [27, 155] width 8 height 8
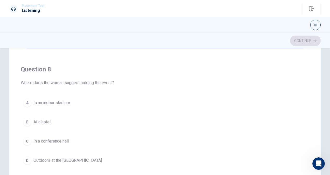
scroll to position [246, 0]
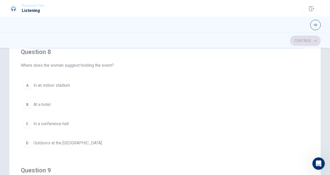
click at [26, 139] on div "D" at bounding box center [27, 143] width 8 height 8
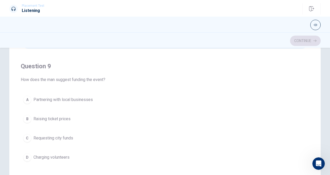
scroll to position [360, 0]
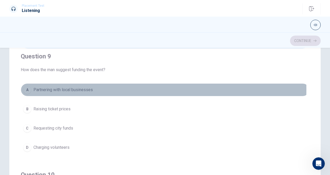
click at [26, 87] on div "A" at bounding box center [27, 90] width 8 height 8
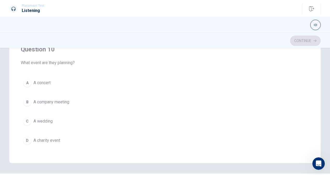
scroll to position [104, 0]
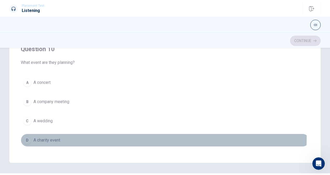
click at [26, 136] on div "D" at bounding box center [27, 140] width 8 height 8
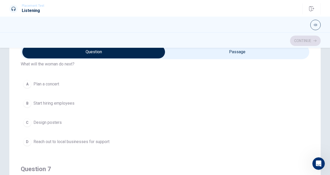
scroll to position [21, 0]
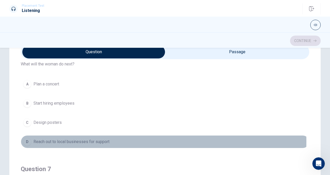
click at [69, 141] on span "Reach out to local businesses for support" at bounding box center [71, 142] width 76 height 6
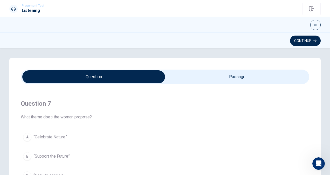
scroll to position [112, 0]
click at [305, 38] on button "Continue" at bounding box center [305, 41] width 31 height 10
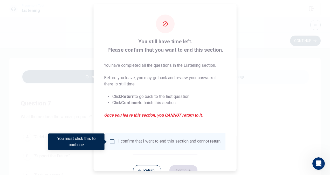
click at [156, 142] on div "I confirm that I want to end this section and cannot return." at bounding box center [169, 142] width 103 height 6
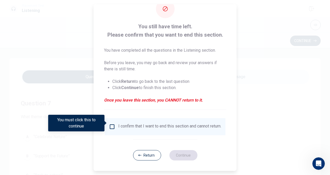
click at [116, 125] on div "I confirm that I want to end this section and cannot return." at bounding box center [165, 127] width 112 height 6
click at [110, 119] on div "I confirm that I want to end this section and cannot return." at bounding box center [165, 126] width 121 height 17
click at [110, 124] on input "You must click this to continue" at bounding box center [112, 127] width 6 height 6
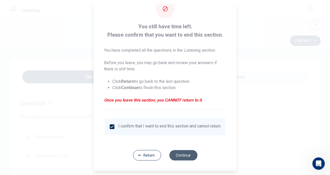
click at [185, 157] on button "Continue" at bounding box center [183, 155] width 28 height 10
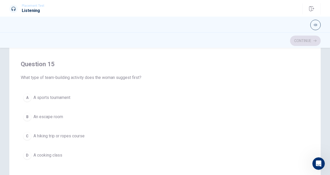
scroll to position [102, 0]
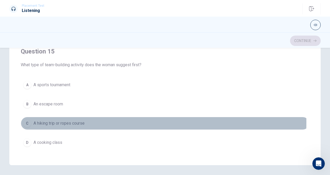
click at [55, 120] on span "A hiking trip or ropes course" at bounding box center [58, 123] width 51 height 6
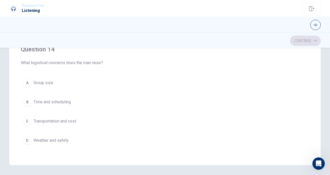
scroll to position [300, 0]
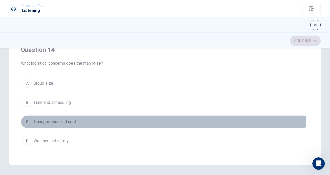
click at [57, 119] on span "Transportation and cost" at bounding box center [54, 122] width 43 height 6
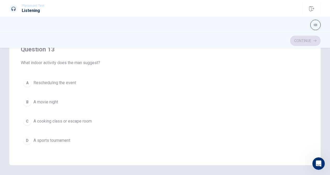
scroll to position [183, 0]
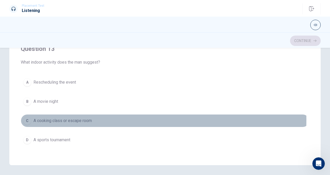
click at [67, 118] on span "A cooking class or escape room" at bounding box center [62, 121] width 58 height 6
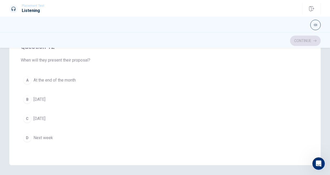
scroll to position [66, 0]
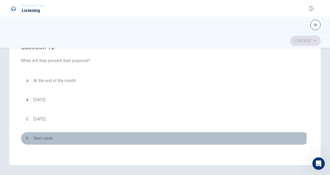
click at [54, 132] on button "D Next week" at bounding box center [165, 138] width 289 height 13
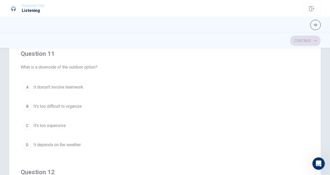
scroll to position [43, 0]
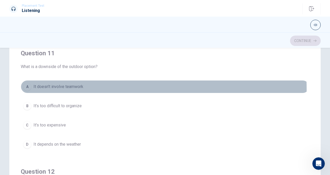
click at [75, 89] on span "It doesn’t involve teamwork" at bounding box center [58, 87] width 50 height 6
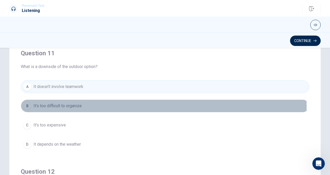
click at [78, 107] on span "It’s too difficult to organize" at bounding box center [57, 106] width 48 height 6
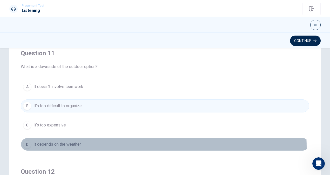
click at [73, 147] on button "D It depends on the weather" at bounding box center [165, 144] width 289 height 13
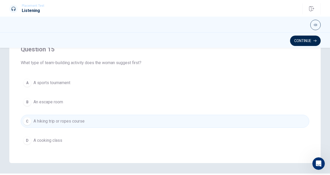
scroll to position [103, 0]
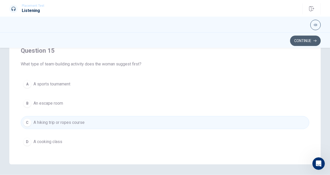
click at [299, 40] on button "Continue" at bounding box center [305, 41] width 31 height 10
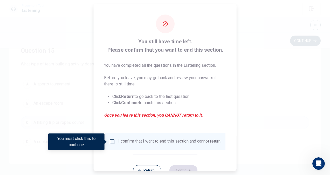
click at [106, 143] on span at bounding box center [106, 142] width 3 height 4
click at [110, 141] on input "You must click this to continue" at bounding box center [112, 142] width 6 height 6
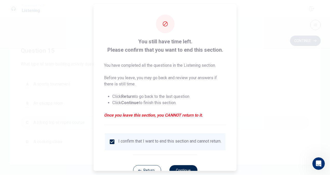
scroll to position [19, 0]
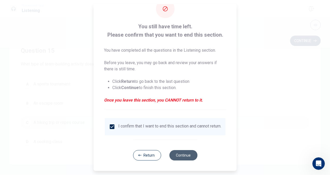
click at [174, 151] on button "Continue" at bounding box center [183, 155] width 28 height 10
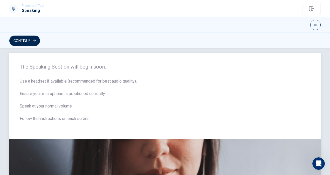
scroll to position [0, 0]
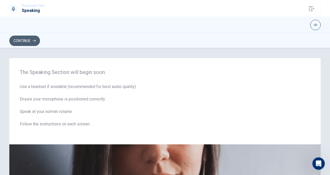
click at [27, 37] on button "Continue" at bounding box center [24, 41] width 31 height 10
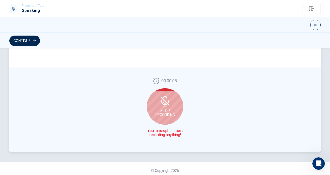
scroll to position [133, 0]
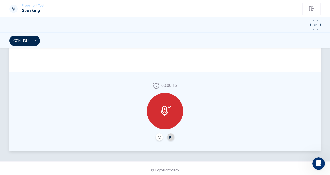
click at [169, 136] on icon "Play Audio" at bounding box center [170, 137] width 3 height 3
click at [166, 113] on icon at bounding box center [165, 111] width 8 height 10
click at [156, 139] on button "Record Again" at bounding box center [159, 136] width 7 height 7
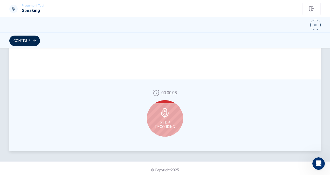
click at [164, 102] on div "Stop Recording" at bounding box center [165, 118] width 36 height 36
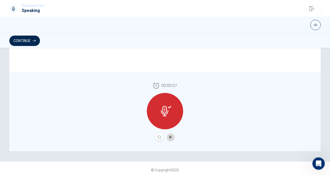
click at [169, 138] on icon "Play Audio" at bounding box center [170, 137] width 3 height 3
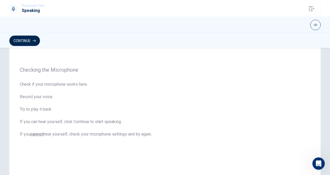
scroll to position [0, 0]
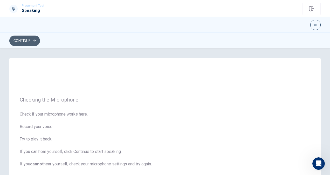
click at [33, 39] on button "Continue" at bounding box center [24, 41] width 31 height 10
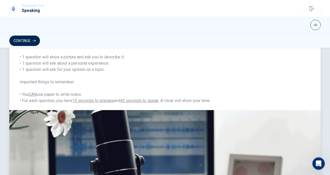
scroll to position [48, 0]
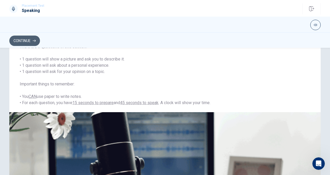
click at [36, 40] on icon "button" at bounding box center [34, 40] width 3 height 3
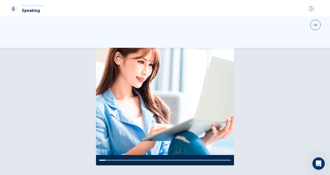
scroll to position [66, 0]
click at [211, 32] on div at bounding box center [165, 25] width 330 height 16
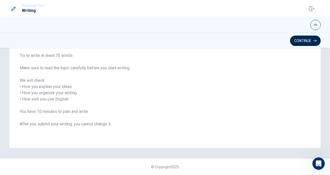
scroll to position [64, 0]
click at [293, 38] on button "Continue" at bounding box center [305, 41] width 31 height 10
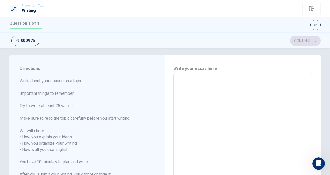
scroll to position [0, 0]
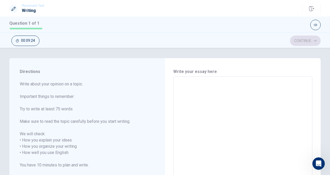
click at [190, 96] on textarea at bounding box center [243, 153] width 132 height 144
type textarea "I"
type textarea "x"
type textarea "I"
type textarea "x"
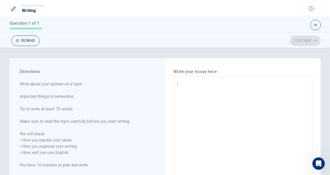
type textarea "I g"
type textarea "x"
type textarea "I go"
type textarea "x"
type textarea "I got"
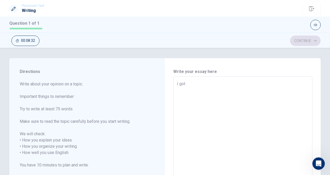
type textarea "x"
type textarea "I go"
type textarea "x"
type textarea "I g"
type textarea "x"
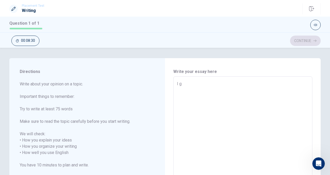
type textarea "I"
type textarea "x"
type textarea "I s"
type textarea "x"
type textarea "I sc"
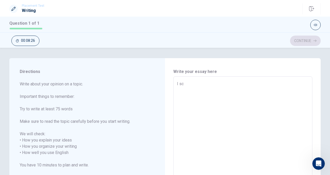
type textarea "x"
type textarea "I sco"
type textarea "x"
type textarea "I scor"
type textarea "x"
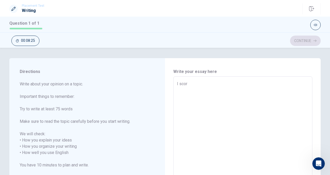
type textarea "I score"
type textarea "x"
type textarea "I scored"
type textarea "x"
type textarea "I scored"
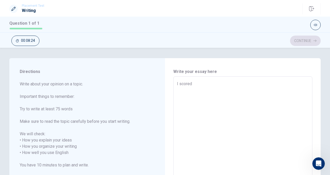
type textarea "x"
type textarea "I scored"
type textarea "x"
type textarea "I score"
type textarea "x"
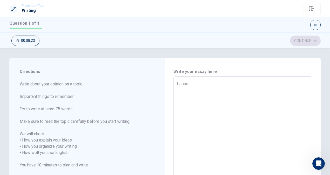
type textarea "I scor"
type textarea "x"
type textarea "I sco"
type textarea "x"
type textarea "I sc"
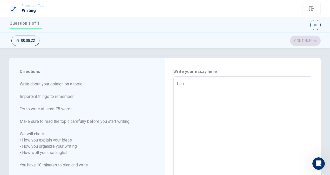
type textarea "x"
type textarea "I s"
type textarea "x"
type textarea "I"
type textarea "x"
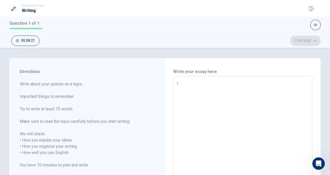
type textarea "I g"
type textarea "x"
type textarea "I go"
type textarea "x"
type textarea "I got"
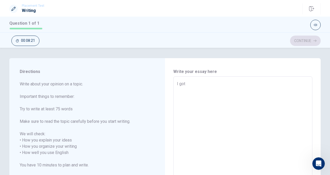
type textarea "x"
type textarea "I got"
type textarea "x"
type textarea "I got m"
type textarea "x"
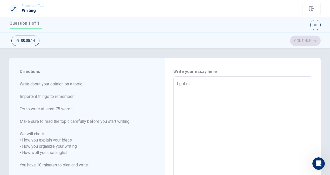
type textarea "I got mo"
type textarea "x"
type textarea "I got mor"
type textarea "x"
type textarea "I got more"
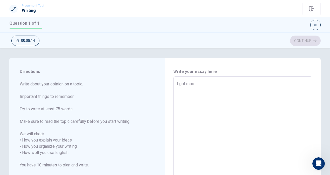
type textarea "x"
type textarea "I got more"
type textarea "x"
type textarea "I got more r"
type textarea "x"
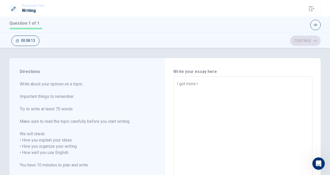
type textarea "I got more rh"
type textarea "x"
type textarea "I got more rha"
type textarea "x"
type textarea "I got more rhan"
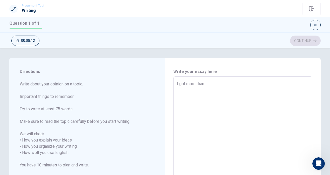
type textarea "x"
type textarea "I got more rha"
type textarea "x"
type textarea "I got more rh"
type textarea "x"
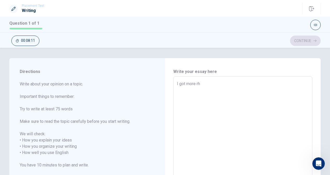
type textarea "I got more r"
type textarea "x"
type textarea "I got more"
type textarea "x"
type textarea "I got more t"
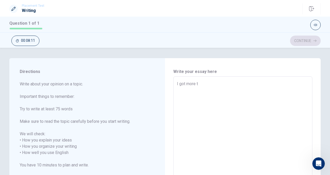
type textarea "x"
type textarea "I got more th"
type textarea "x"
type textarea "I got more tha"
type textarea "x"
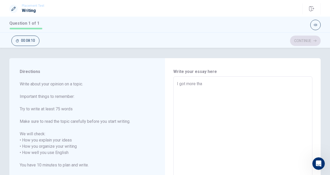
type textarea "I got more than"
type textarea "x"
type textarea "I got more than"
type textarea "x"
type textarea "I got more than 6"
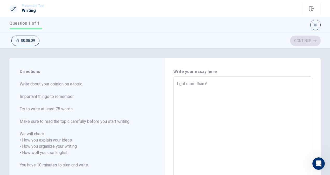
type textarea "x"
type textarea "I got more than 60"
type textarea "x"
type textarea "I got more than 600"
type textarea "x"
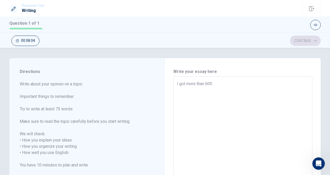
type textarea "I got more than 600"
type textarea "x"
type textarea "I got more than 600 p"
type textarea "x"
type textarea "I got more than 600 pi"
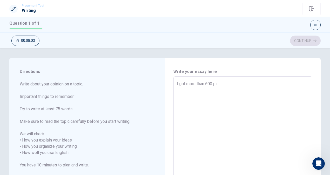
type textarea "x"
type textarea "I got more than 600 pin"
type textarea "x"
type textarea "I got more than 600 pint"
type textarea "x"
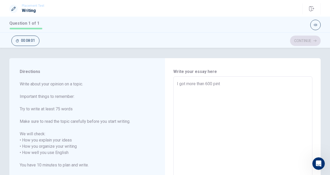
type textarea "I got more than 600 pints"
type textarea "x"
type textarea "I got more than 600 pint"
type textarea "x"
type textarea "I got more than 600 pin"
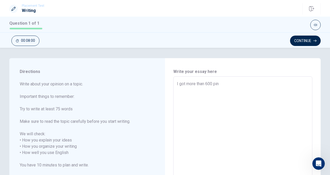
type textarea "x"
type textarea "I got more than 600 pi"
type textarea "x"
type textarea "I got more than 600 p"
type textarea "x"
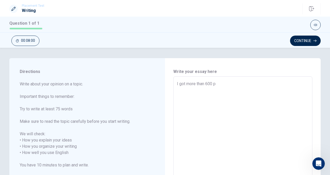
type textarea "I got more than 600"
type textarea "x"
type textarea "I got more than 600"
type textarea "x"
type textarea "I got more than 60"
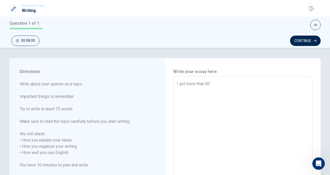
type textarea "x"
type textarea "I got more than 6"
type textarea "x"
type textarea "I got more than"
type textarea "x"
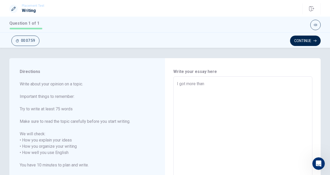
type textarea "I got more than"
type textarea "x"
type textarea "I got more tha"
type textarea "x"
type textarea "I got more th"
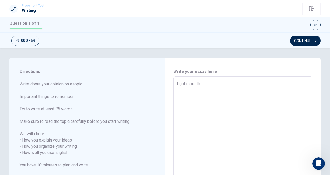
type textarea "x"
type textarea "I got more t"
type textarea "x"
type textarea "I got more"
type textarea "x"
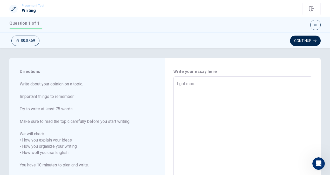
type textarea "I got more"
type textarea "x"
type textarea "I got mor"
type textarea "x"
type textarea "I got mo"
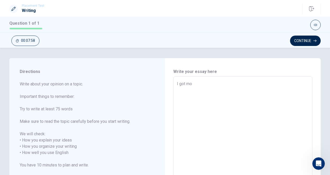
type textarea "x"
type textarea "I got m"
type textarea "x"
type textarea "I got"
type textarea "x"
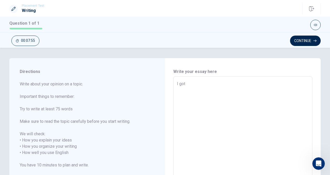
type textarea "I got 6"
type textarea "x"
type textarea "I got 66"
type textarea "x"
type textarea "I got 665"
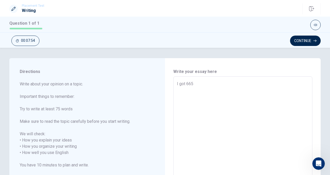
type textarea "x"
type textarea "I got 665"
type textarea "x"
type textarea "I got 665 p"
type textarea "x"
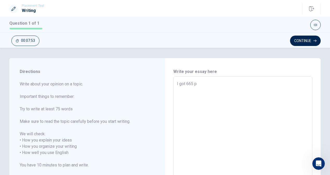
type textarea "I got 665 po"
type textarea "x"
type textarea "I got 665 poi"
type textarea "x"
type textarea "I got 665 poin"
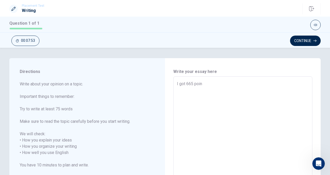
type textarea "x"
type textarea "I got 665 point"
type textarea "x"
type textarea "I got 665 points"
type textarea "x"
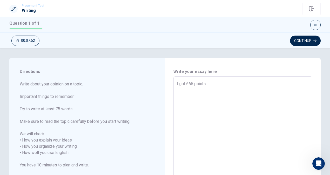
type textarea "I got 665 points"
type textarea "x"
type textarea "I got 665 points a"
type textarea "x"
type textarea "I got 665 points at"
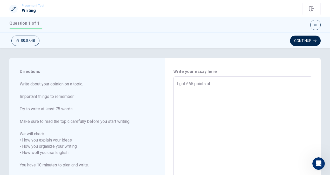
type textarea "x"
type textarea "I got 665 points at"
type textarea "x"
type textarea "I got 665 points at l"
type textarea "x"
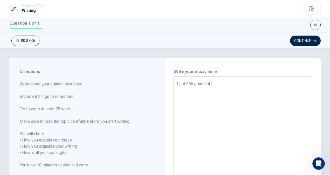
type textarea "I got 665 points at la"
type textarea "x"
type textarea "I got 665 points at las"
type textarea "x"
type textarea "I got 665 points at last"
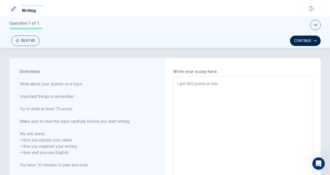
type textarea "x"
type textarea "I got 665 points at last"
type textarea "x"
type textarea "I got 665 points at last Y"
type textarea "x"
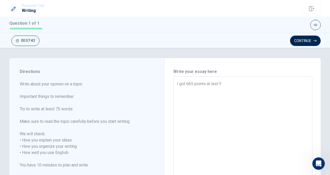
type textarea "I got 665 points at last YO"
type textarea "x"
type textarea "I got 665 points at last YOE"
type textarea "x"
type textarea "I got 665 points at last YOEI"
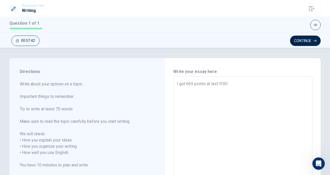
type textarea "x"
type textarea "I got 665 points at last YOEIC"
type textarea "x"
type textarea "I got 665 points at last YOEI"
type textarea "x"
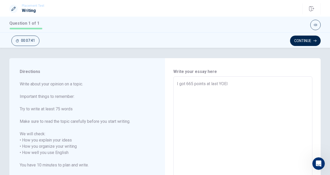
type textarea "I got 665 points at last YOE"
type textarea "x"
type textarea "I got 665 points at last YO"
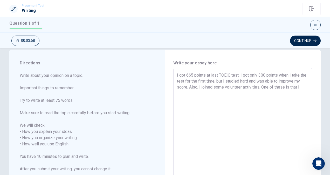
scroll to position [3, 0]
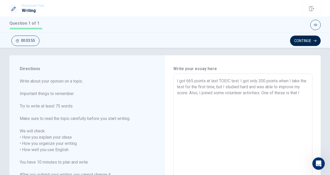
click at [266, 94] on textarea "I got 665 points at last TOEIC test. I got only 300 points when I take the test…" at bounding box center [243, 150] width 132 height 144
click at [266, 102] on textarea "I got 665 points at last TOEIC test. I got only 300 points when I take the test…" at bounding box center [243, 150] width 132 height 144
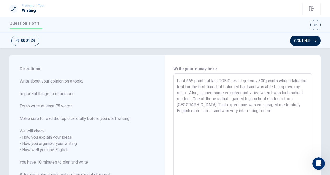
click at [203, 92] on textarea "I got 665 points at last TOEIC test. I got only 300 points when I take the test…" at bounding box center [243, 150] width 132 height 144
click at [241, 105] on textarea "I got 665 points at last TOEIC test. I got only 300 points when I take the test…" at bounding box center [243, 150] width 132 height 144
click at [239, 105] on textarea "I got 665 points at last TOEIC test. I got only 300 points when I take the test…" at bounding box center [243, 150] width 132 height 144
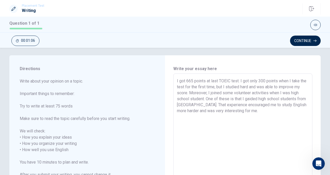
click at [239, 105] on textarea "I got 665 points at last TOEIC test. I got only 300 points when I take the test…" at bounding box center [243, 150] width 132 height 144
click at [254, 112] on textarea "I got 665 points at last TOEIC test. I got only 300 points when I take the test…" at bounding box center [243, 150] width 132 height 144
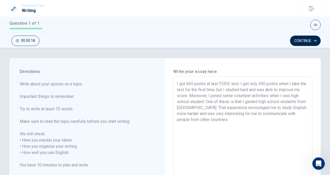
scroll to position [0, 0]
drag, startPoint x: 176, startPoint y: 83, endPoint x: 227, endPoint y: 120, distance: 63.2
click at [227, 120] on textarea "I got 665 points at last TOEIC test. I got only 300 points when I take the test…" at bounding box center [243, 153] width 132 height 144
click at [231, 122] on textarea "I got 665 points at last TOEIC test. I got only 300 points when I take the test…" at bounding box center [243, 153] width 132 height 144
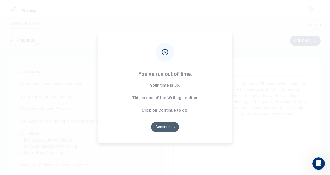
click at [174, 128] on icon "button" at bounding box center [174, 126] width 3 height 3
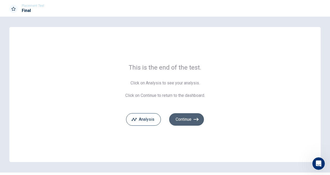
click at [181, 119] on button "Continue" at bounding box center [186, 119] width 35 height 12
